Goal: Task Accomplishment & Management: Manage account settings

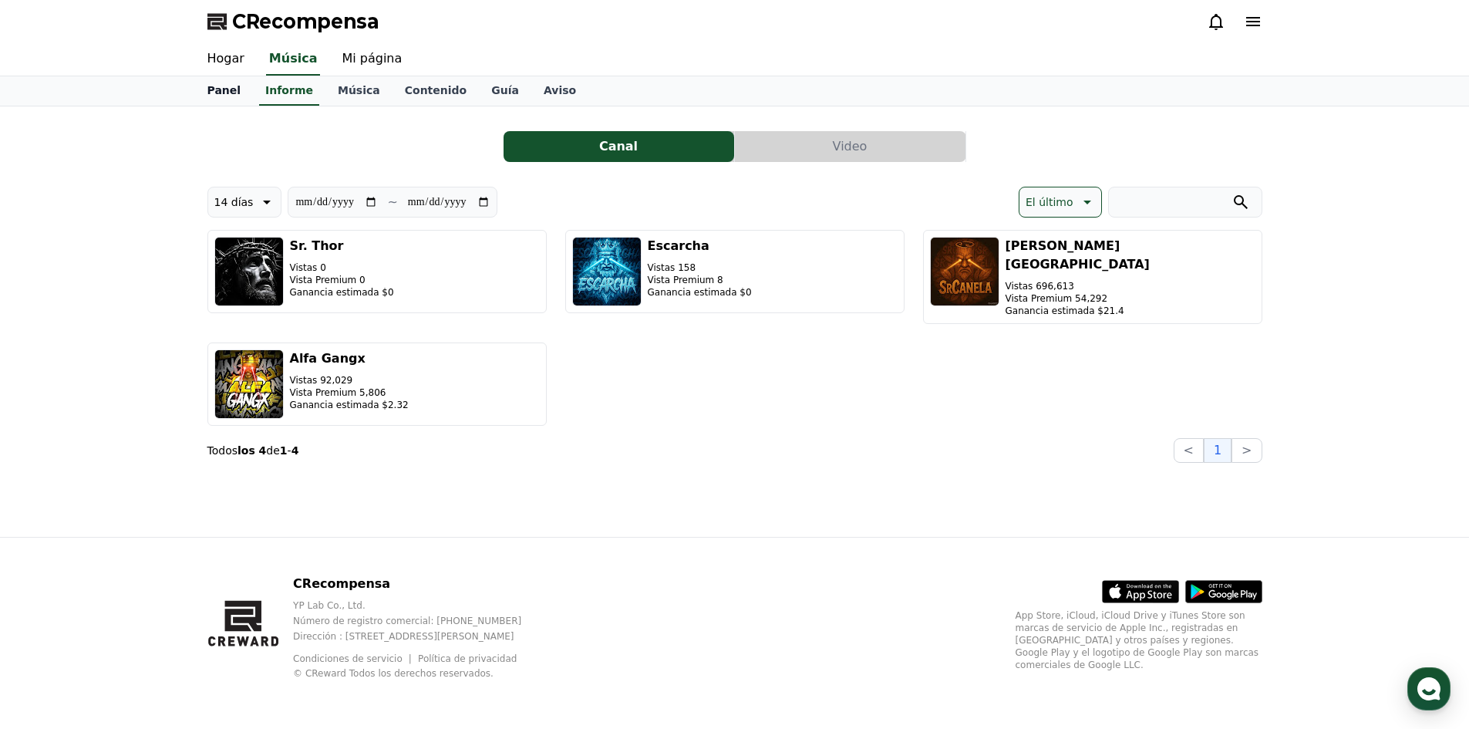
click at [234, 86] on font "Panel" at bounding box center [224, 90] width 34 height 12
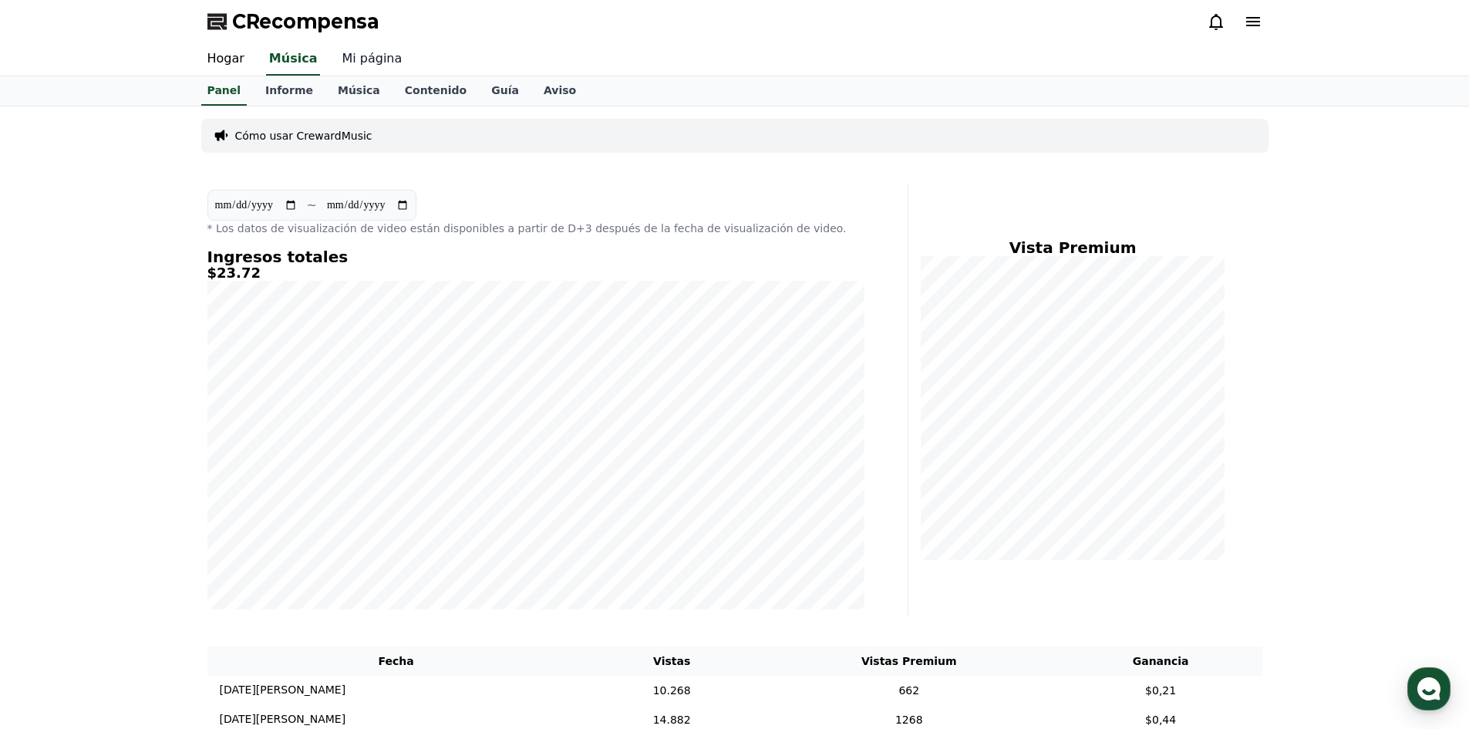
click at [359, 69] on link "Mi página" at bounding box center [371, 59] width 85 height 32
select select "**********"
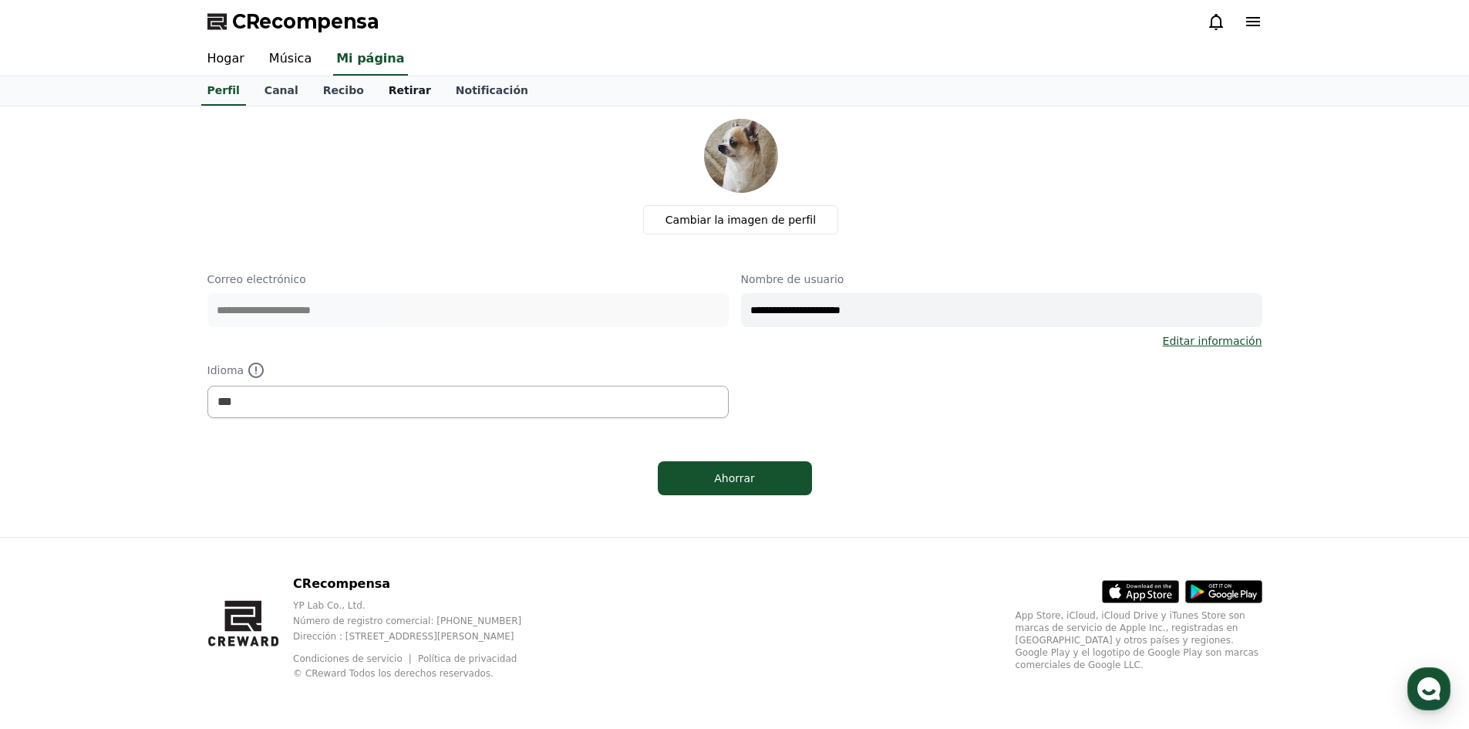
click at [376, 100] on link "Retirar" at bounding box center [409, 90] width 67 height 29
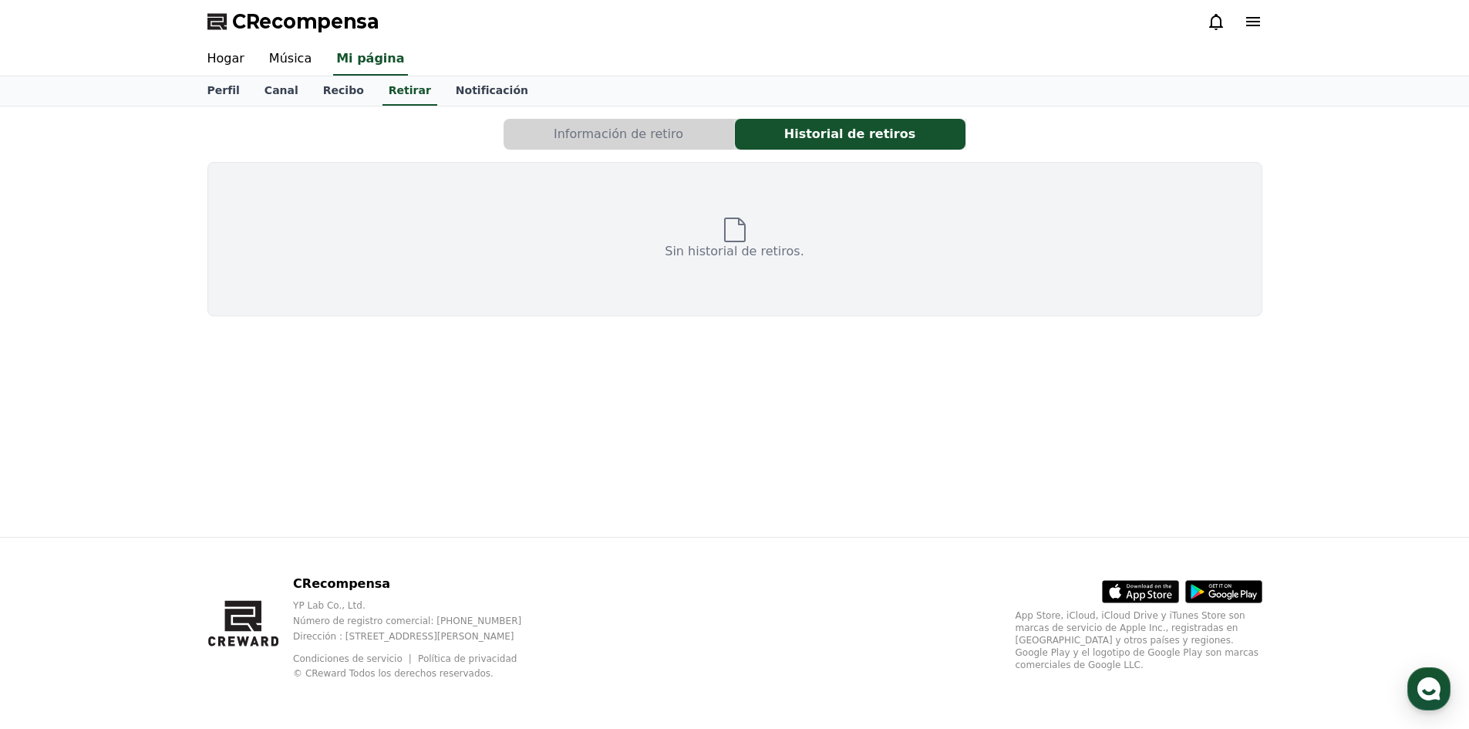
click at [556, 138] on button "Información de retiro" at bounding box center [618, 134] width 231 height 31
click at [336, 103] on link "Recibo" at bounding box center [344, 90] width 66 height 29
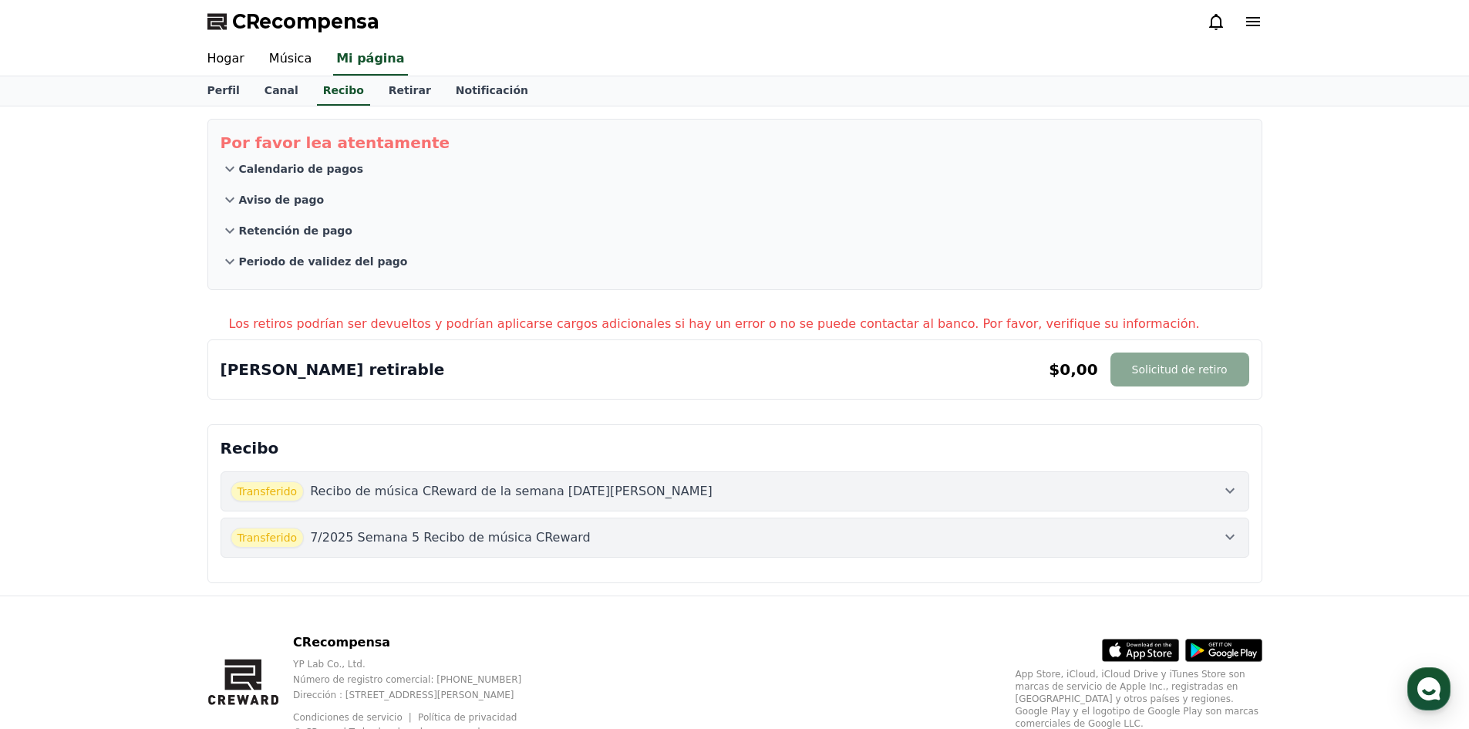
click at [406, 498] on font "Recibo de música CReward de la semana [DATE][PERSON_NAME]" at bounding box center [511, 490] width 402 height 15
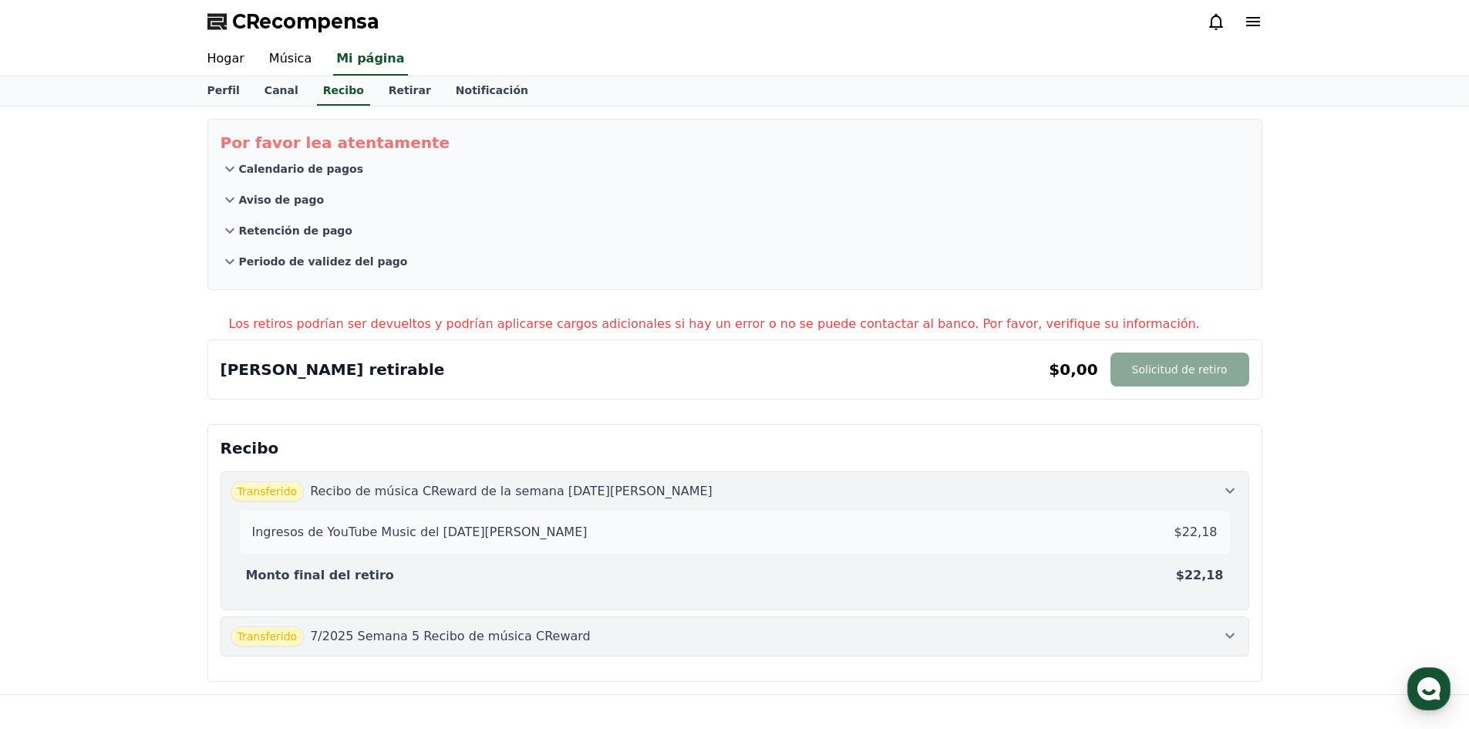
click at [406, 497] on font "Recibo de música CReward de la semana [DATE][PERSON_NAME]" at bounding box center [511, 490] width 402 height 15
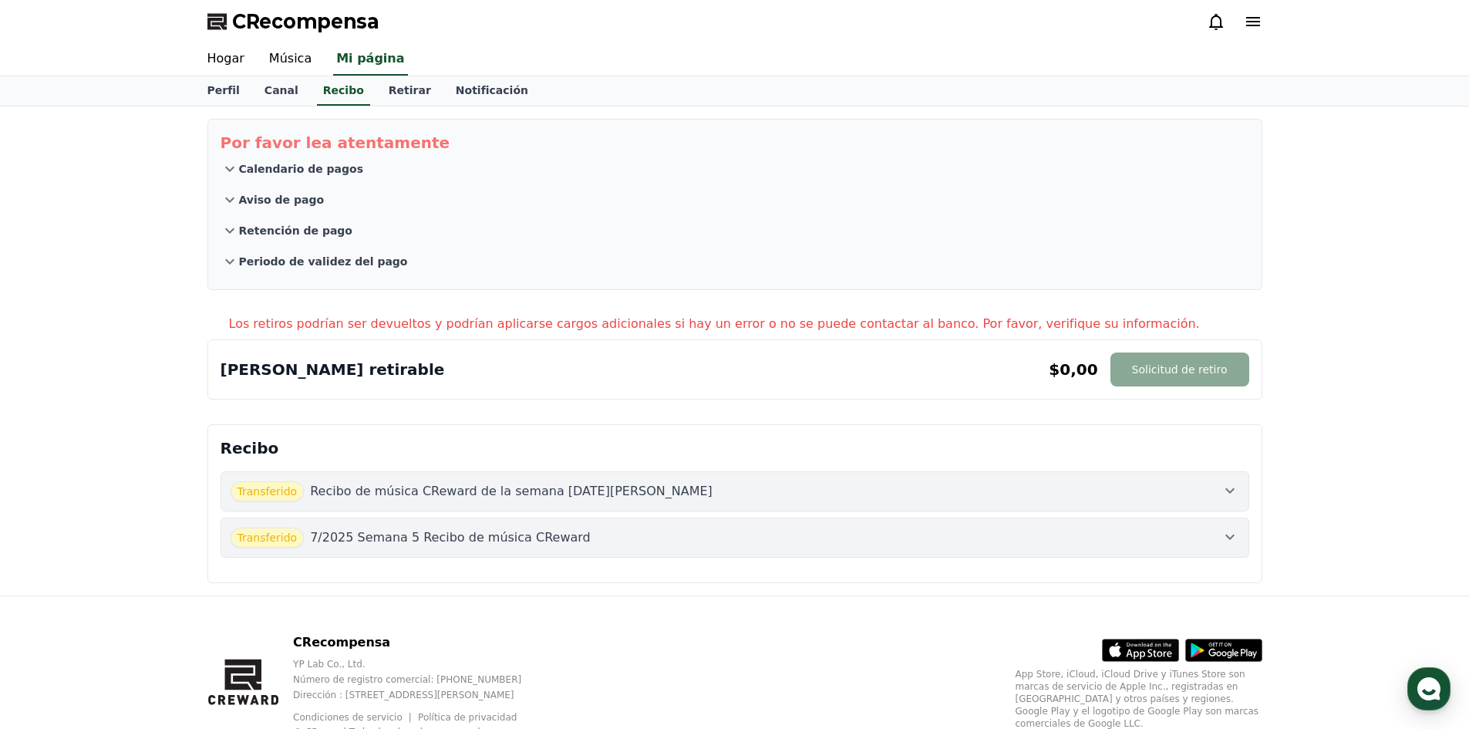
click at [373, 543] on font "7/2025 Semana 5 Recibo de música CReward" at bounding box center [450, 537] width 281 height 15
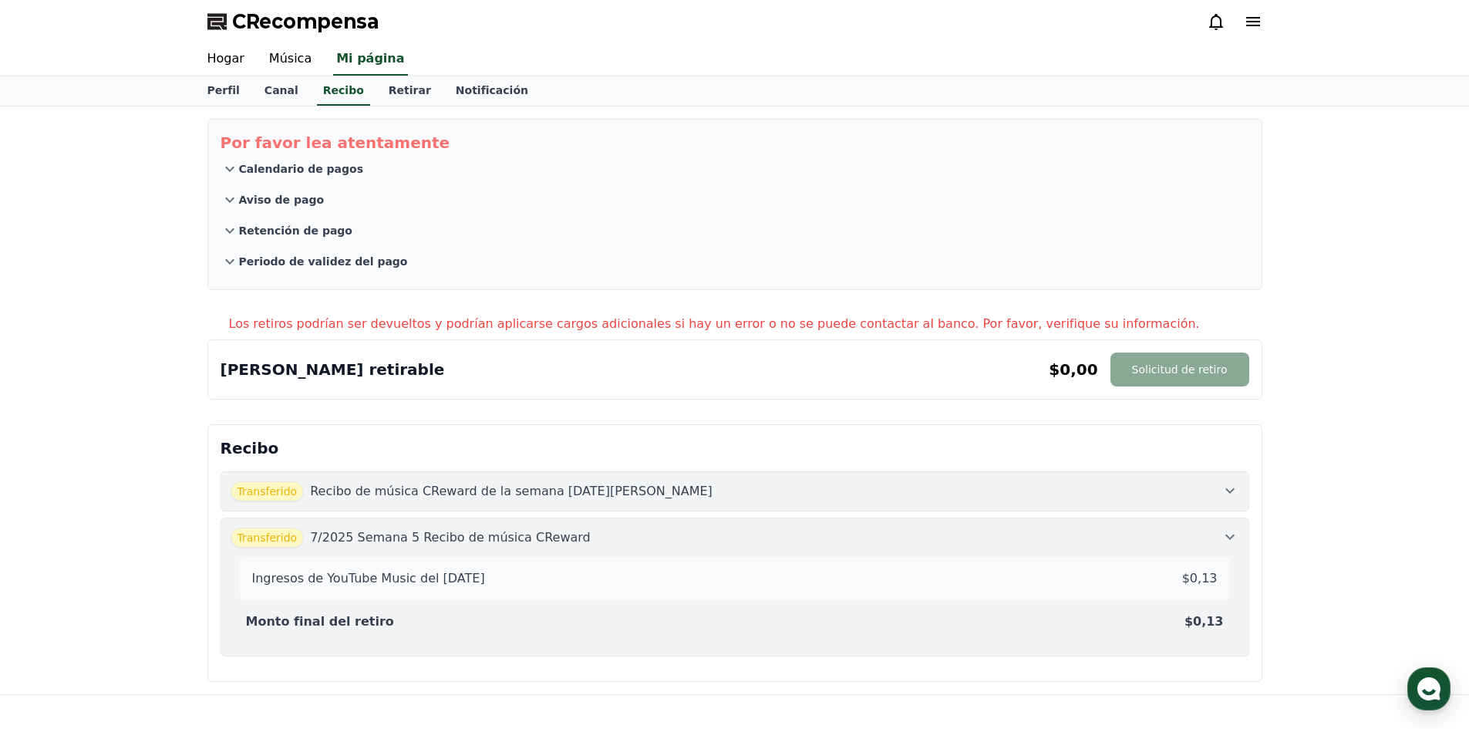
click at [373, 543] on font "7/2025 Semana 5 Recibo de música CReward" at bounding box center [450, 537] width 281 height 15
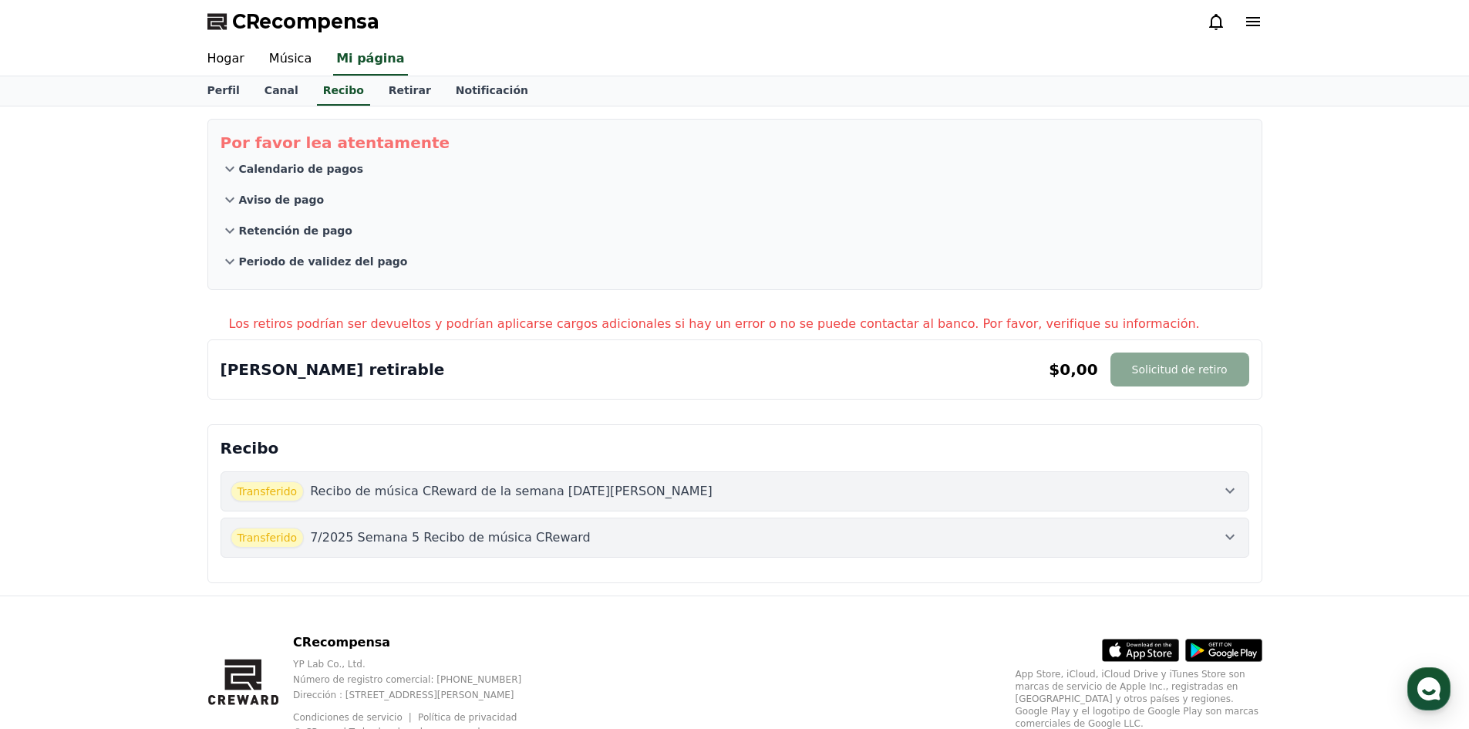
click at [365, 537] on font "7/2025 Semana 5 Recibo de música CReward" at bounding box center [450, 537] width 281 height 15
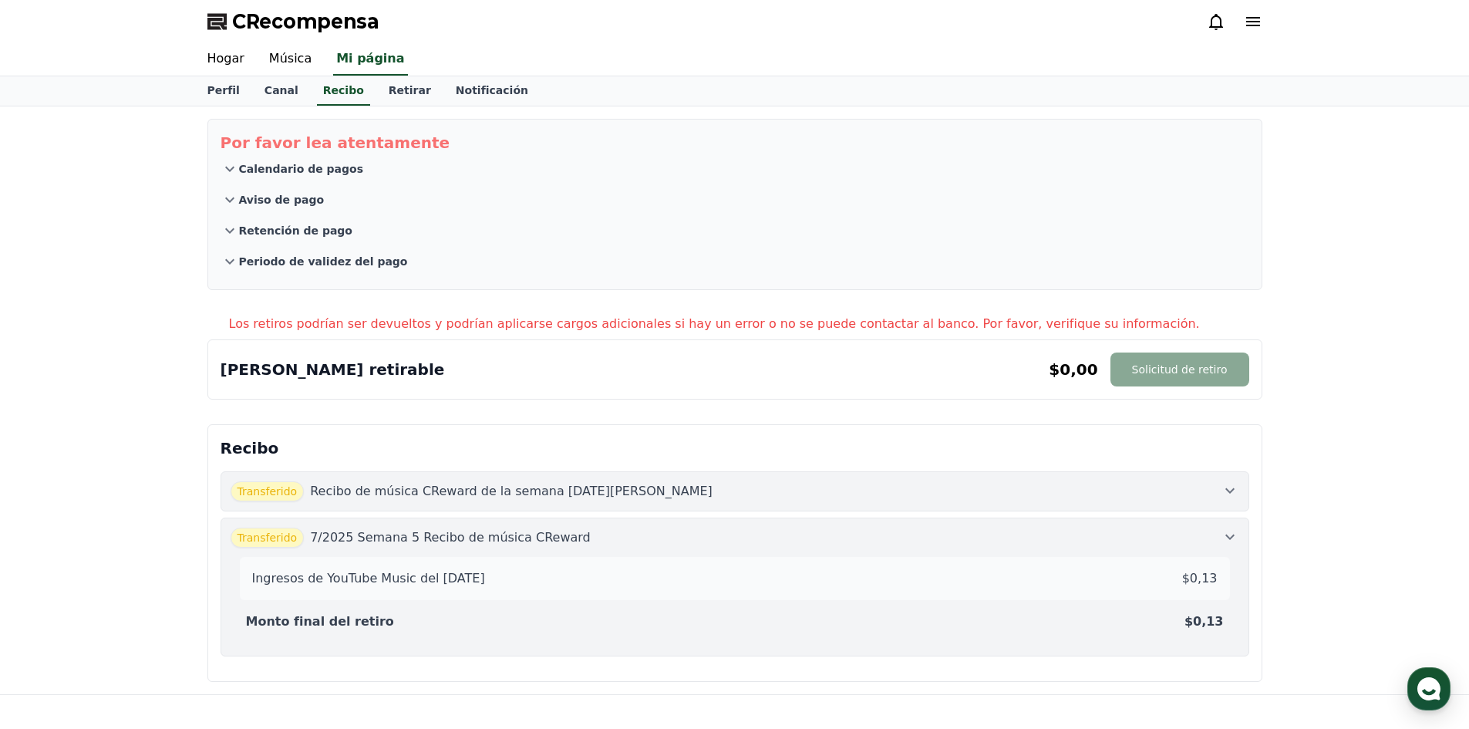
click at [365, 537] on font "7/2025 Semana 5 Recibo de música CReward" at bounding box center [450, 537] width 281 height 15
